Goal: Information Seeking & Learning: Find specific page/section

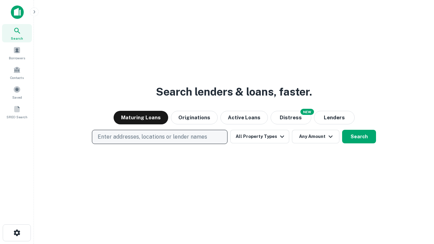
click at [159, 137] on p "Enter addresses, locations or lender names" at bounding box center [153, 137] width 110 height 8
type input "**********"
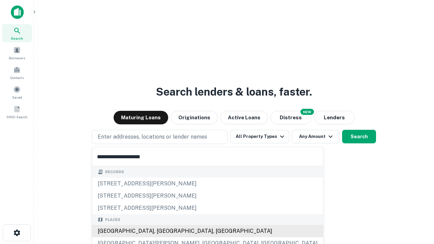
click at [162, 231] on div "[GEOGRAPHIC_DATA], [GEOGRAPHIC_DATA], [GEOGRAPHIC_DATA]" at bounding box center [207, 231] width 231 height 12
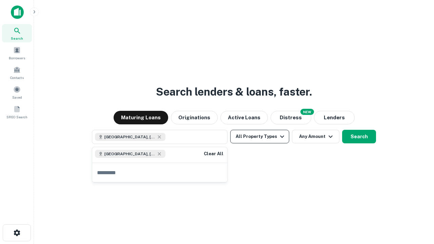
click at [260, 137] on button "All Property Types" at bounding box center [259, 137] width 59 height 14
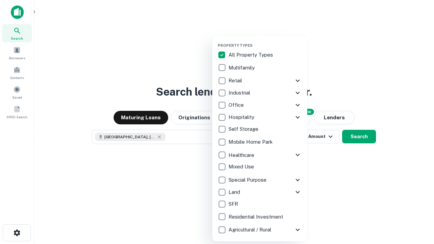
click at [265, 41] on button "button" at bounding box center [265, 41] width 95 height 0
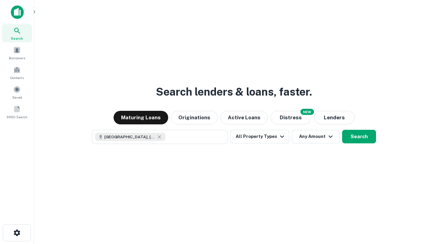
scroll to position [11, 0]
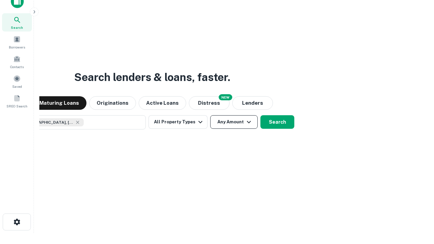
click at [210, 115] on button "Any Amount" at bounding box center [233, 122] width 47 height 14
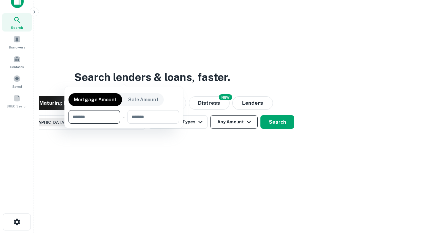
scroll to position [49, 192]
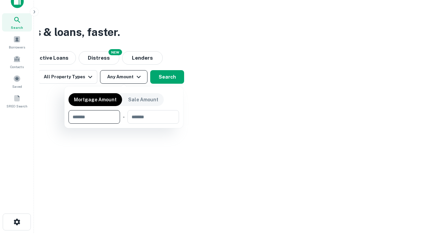
type input "*******"
click at [124, 124] on button "button" at bounding box center [124, 124] width 111 height 0
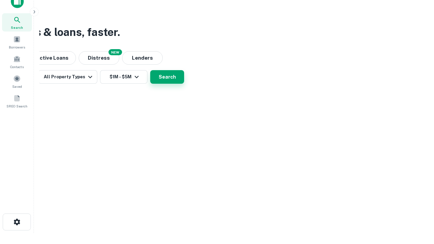
click at [184, 84] on button "Search" at bounding box center [167, 77] width 34 height 14
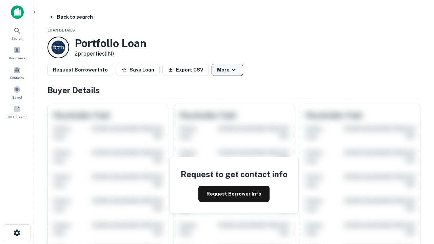
click at [227, 70] on button "More" at bounding box center [228, 70] width 32 height 12
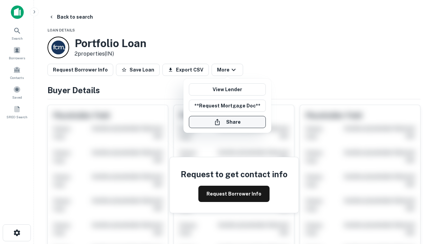
click at [227, 122] on button "Share" at bounding box center [227, 122] width 77 height 12
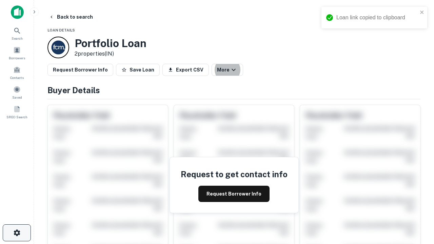
click at [17, 233] on icon "button" at bounding box center [17, 233] width 8 height 8
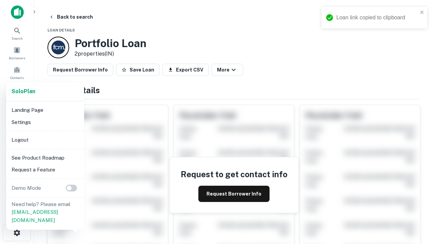
click at [45, 140] on li "Logout" at bounding box center [45, 140] width 73 height 12
